Goal: Task Accomplishment & Management: Manage account settings

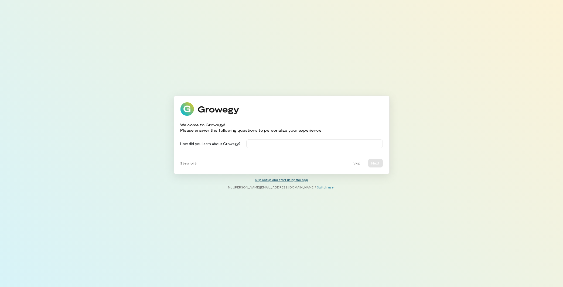
click at [275, 180] on link "Skip setup and start using the app" at bounding box center [281, 180] width 53 height 4
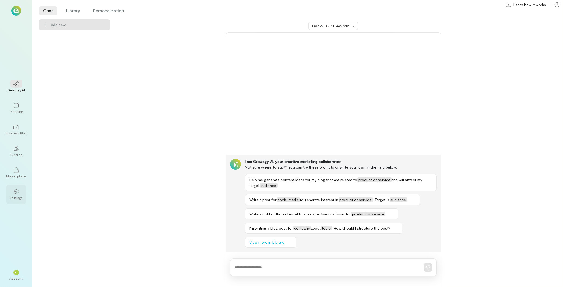
click at [18, 194] on icon at bounding box center [15, 191] width 5 height 5
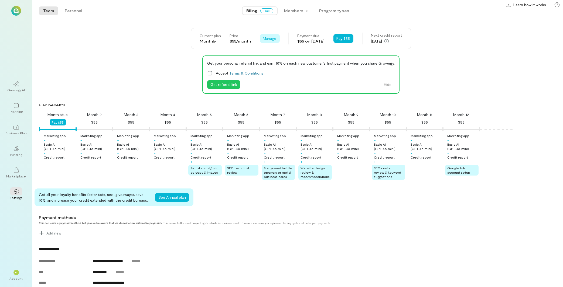
click at [263, 38] on span "Manage" at bounding box center [269, 38] width 13 height 5
click at [272, 59] on span "Cancel plan" at bounding box center [282, 60] width 20 height 5
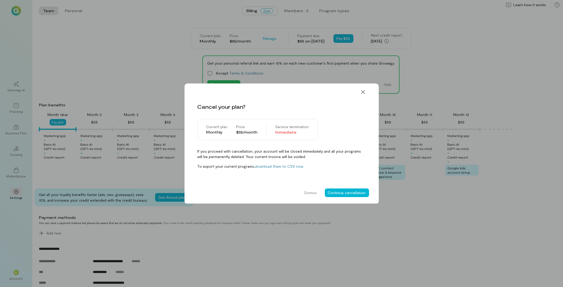
click at [356, 198] on div "Dismiss Continue cancellation" at bounding box center [281, 193] width 194 height 22
click at [356, 193] on button "Continue cancellation" at bounding box center [347, 193] width 44 height 9
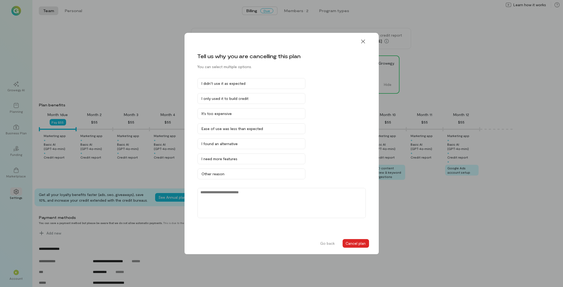
click at [361, 244] on button "Cancel plan" at bounding box center [355, 243] width 26 height 9
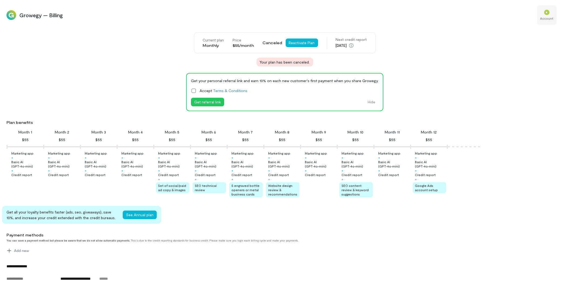
click at [548, 16] on div "*" at bounding box center [547, 12] width 12 height 8
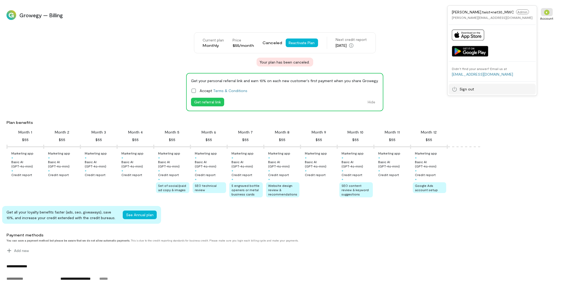
click at [474, 88] on span "Sign out" at bounding box center [466, 89] width 15 height 5
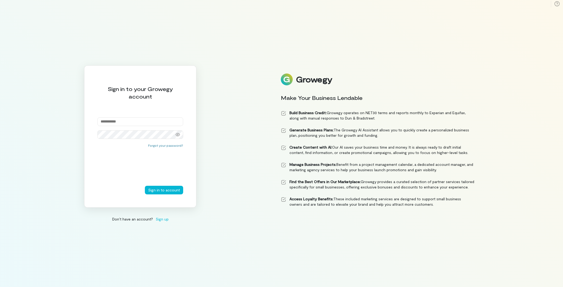
paste input "**********"
type input "**********"
click at [170, 188] on button "Sign in to account" at bounding box center [164, 190] width 38 height 9
